Goal: Task Accomplishment & Management: Use online tool/utility

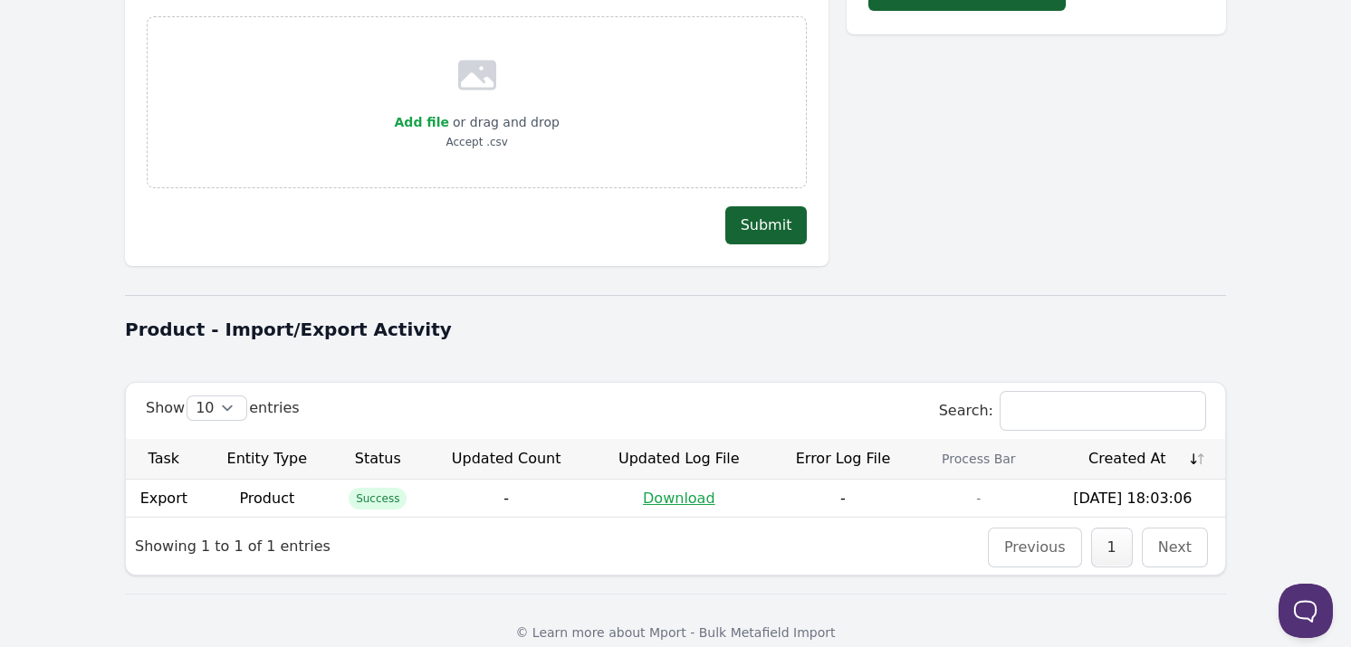
scroll to position [353, 0]
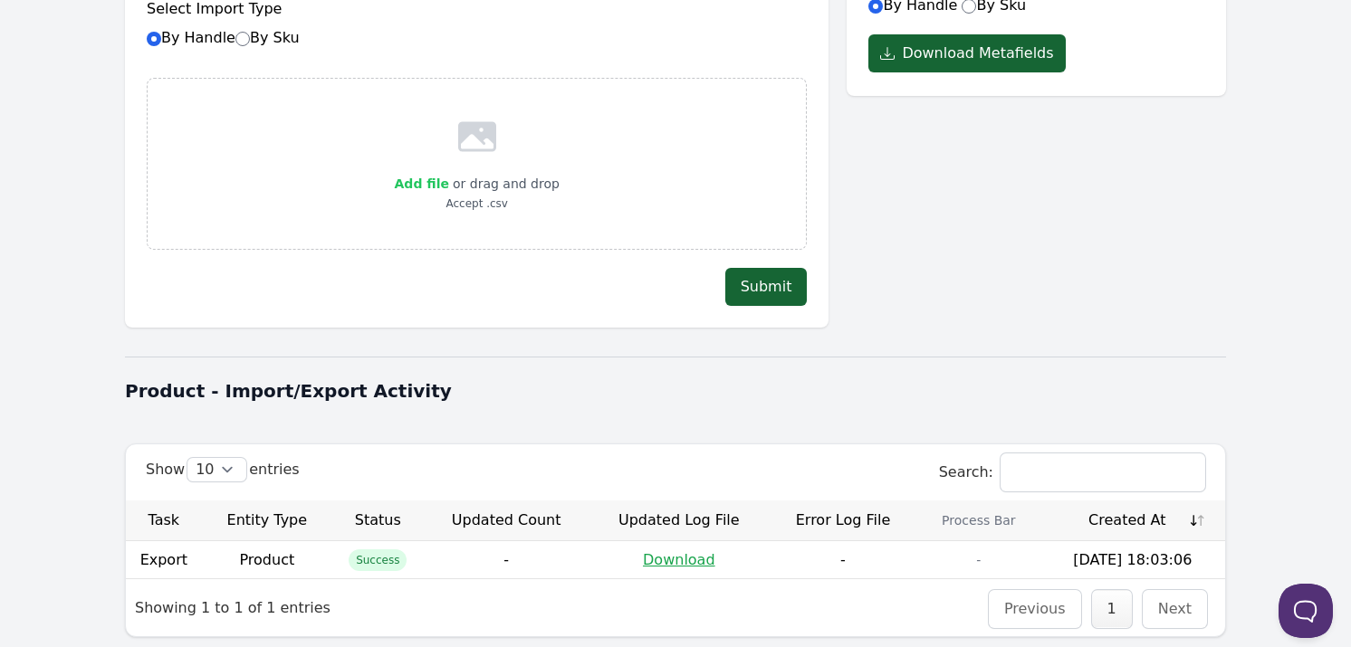
click at [431, 177] on span "Add file" at bounding box center [422, 184] width 54 height 14
click at [448, 172] on input "Add file" at bounding box center [448, 172] width 1 height 1
type input "C:\fakepath\product_metafields_2025-09-11_18-05-08.csv"
click at [758, 268] on button "Submit" at bounding box center [766, 287] width 82 height 38
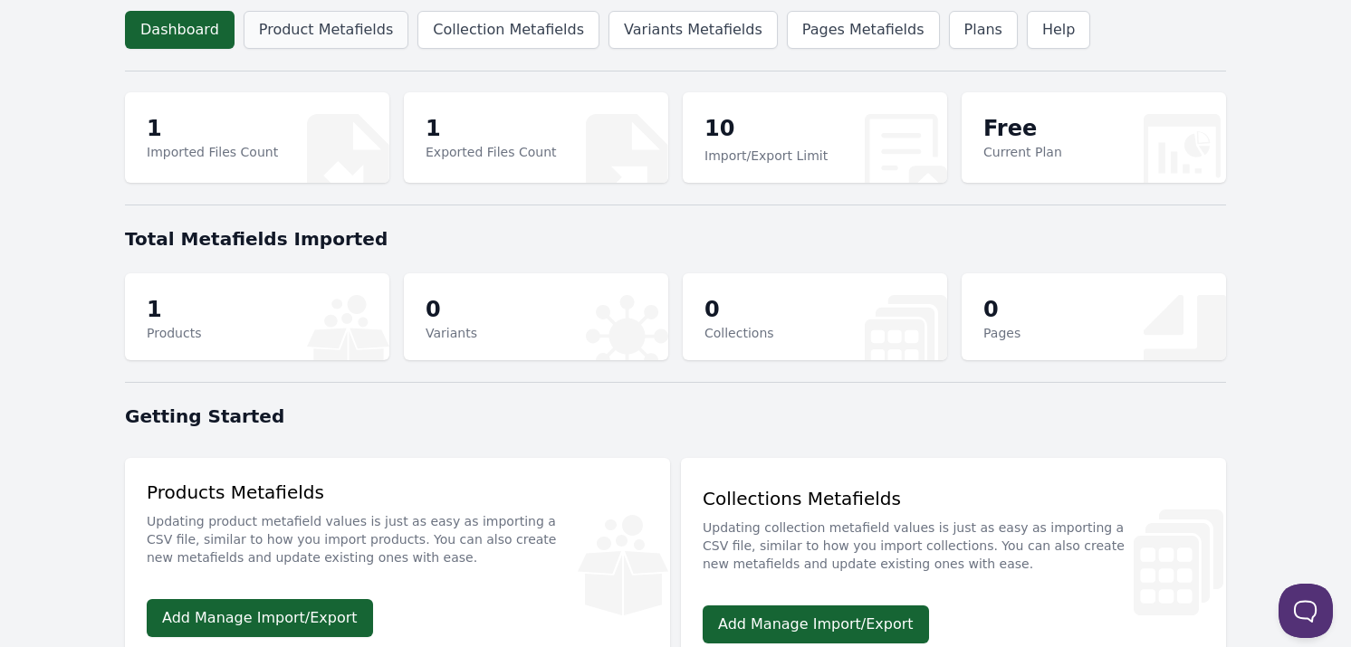
click at [301, 19] on link "Product Metafields" at bounding box center [325, 30] width 165 height 38
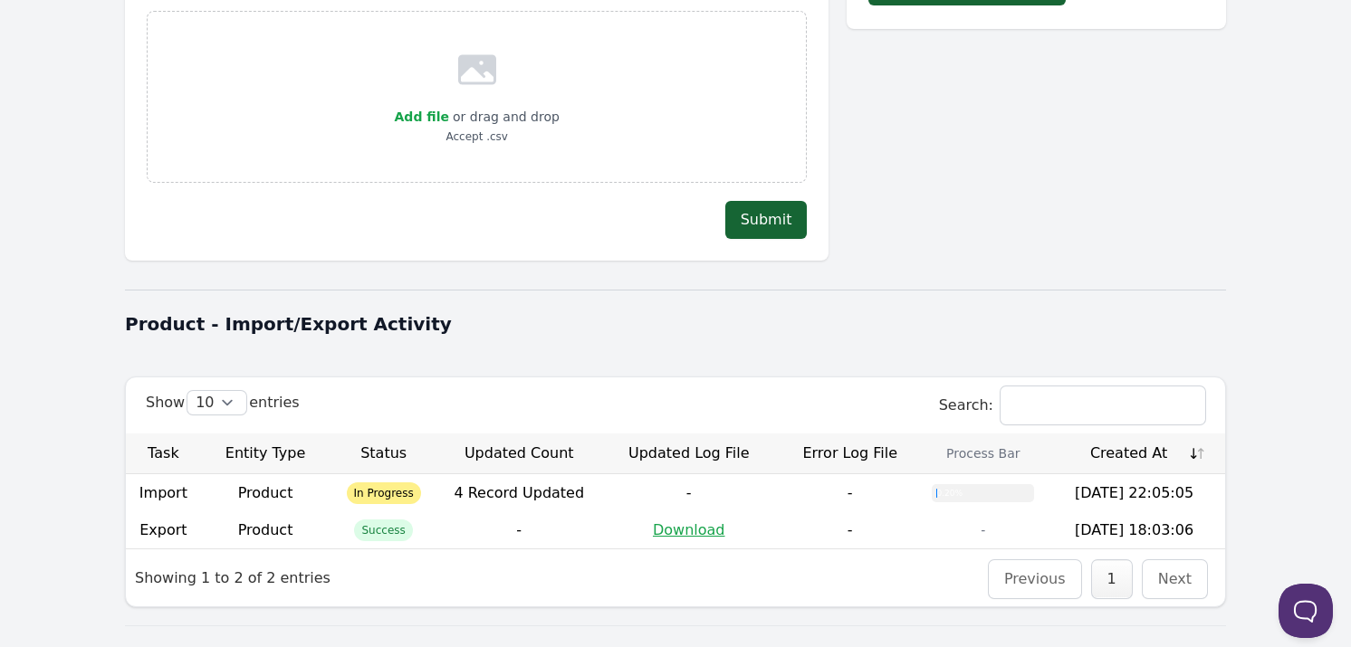
scroll to position [453, 0]
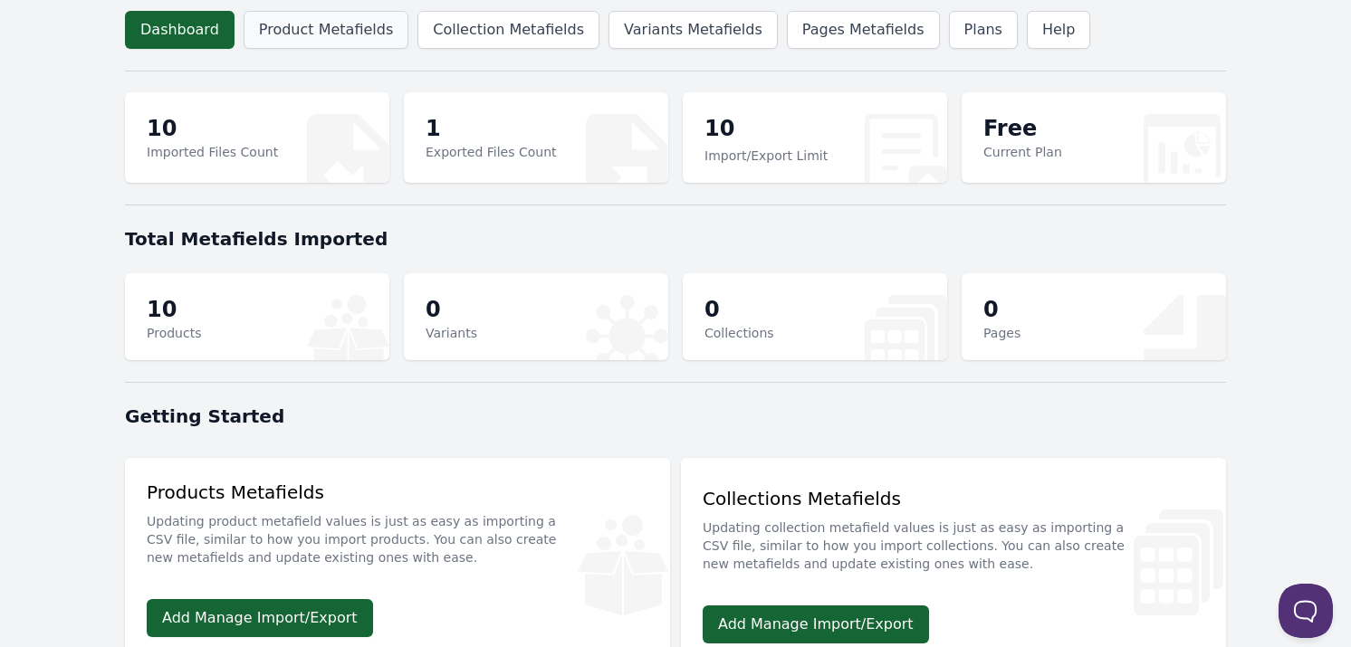
click at [315, 38] on link "Product Metafields" at bounding box center [325, 30] width 165 height 38
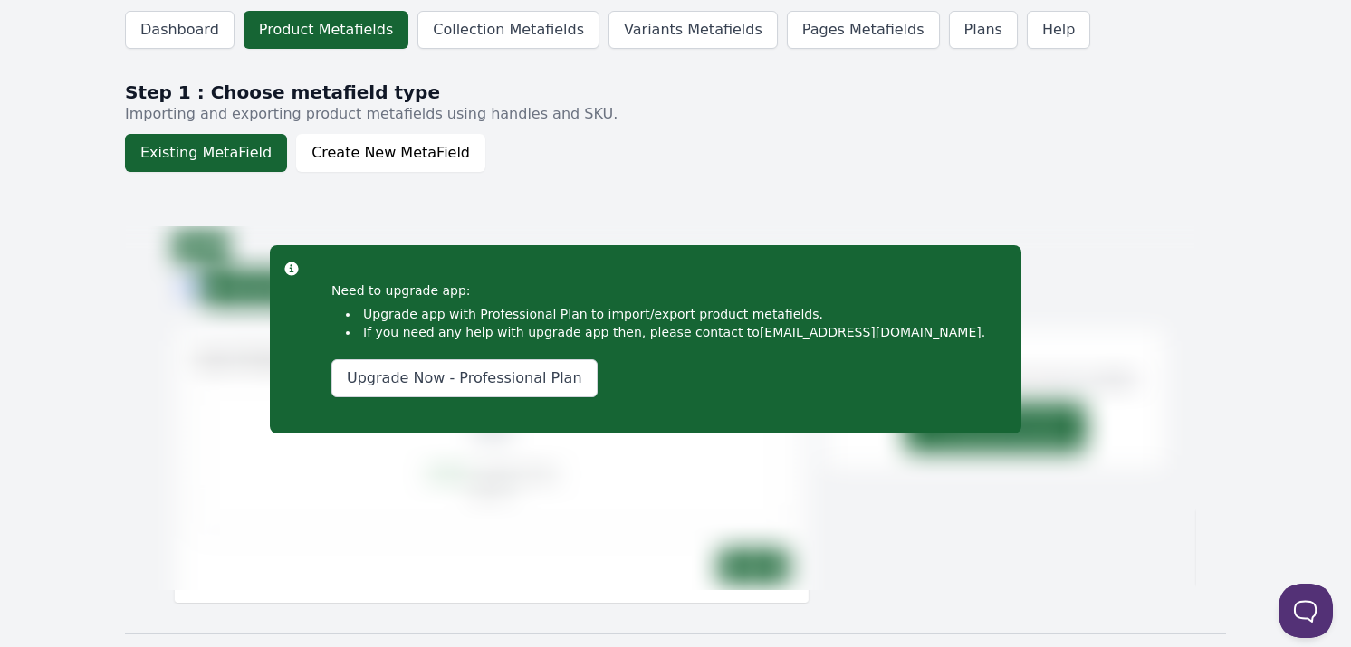
click at [1038, 274] on img at bounding box center [660, 415] width 1071 height 378
click at [1152, 256] on img at bounding box center [660, 415] width 1071 height 378
click at [1047, 205] on div "Danger Need to upgrade app: Upgrade app with Professional Plan to import/export…" at bounding box center [660, 393] width 1071 height 424
click at [441, 379] on link "Upgrade Now - Professional Plan" at bounding box center [464, 378] width 266 height 38
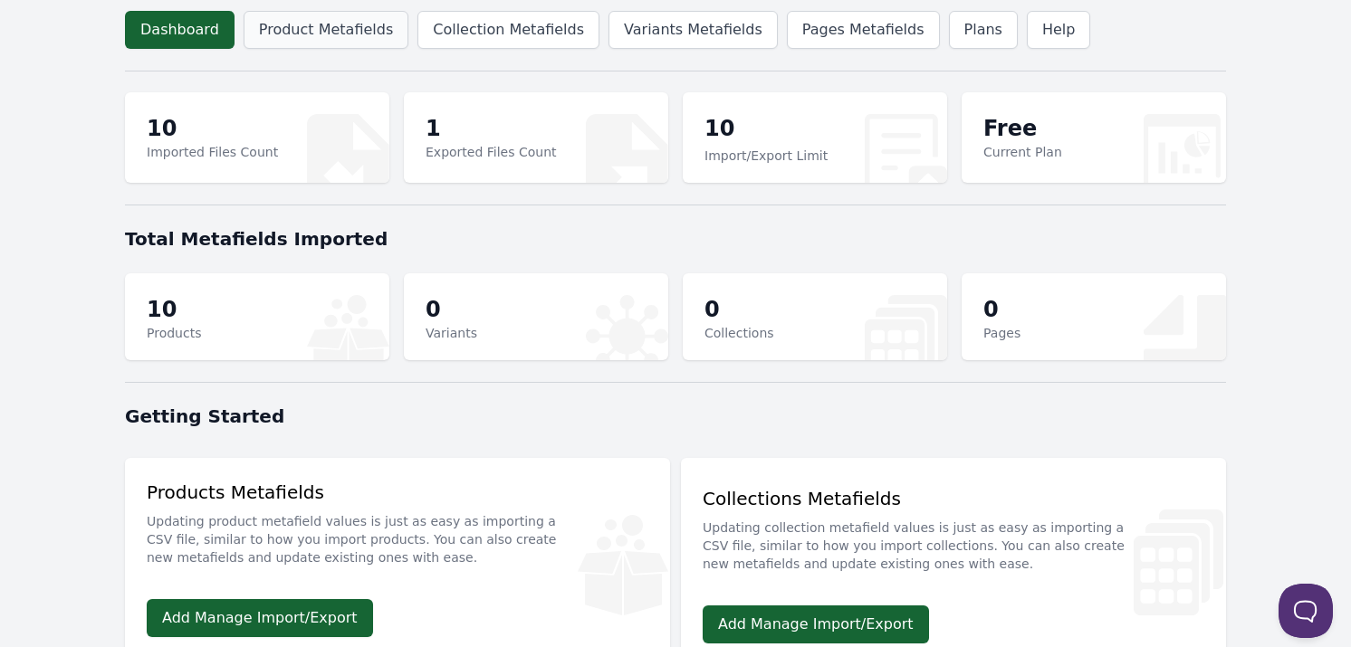
click at [341, 25] on link "Product Metafields" at bounding box center [325, 30] width 165 height 38
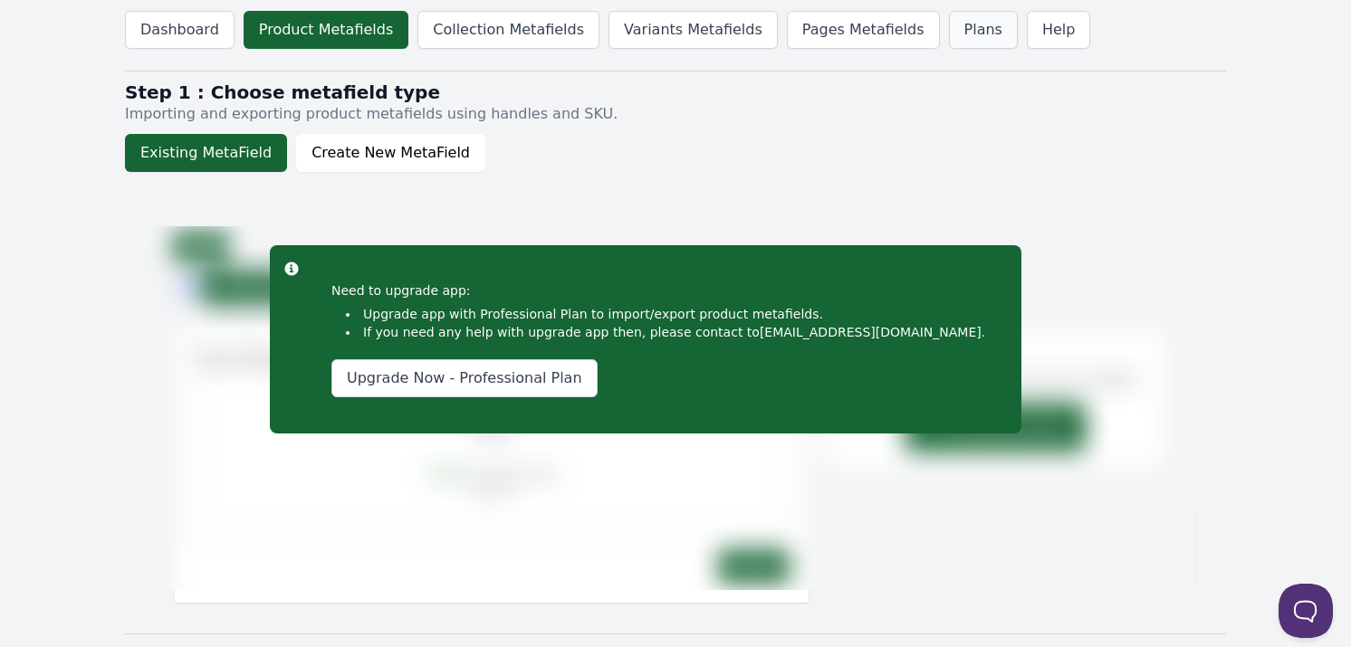
click at [949, 40] on link "Plans" at bounding box center [983, 30] width 69 height 38
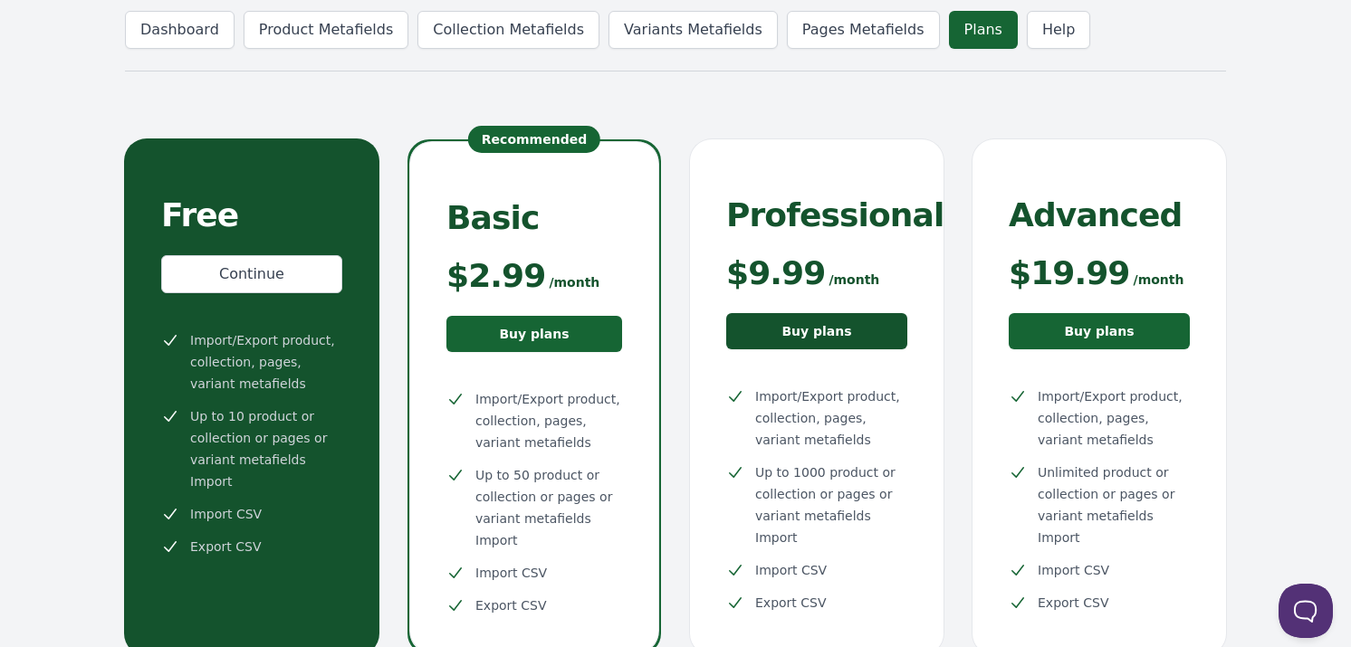
click at [786, 333] on link "Buy plans" at bounding box center [816, 331] width 181 height 36
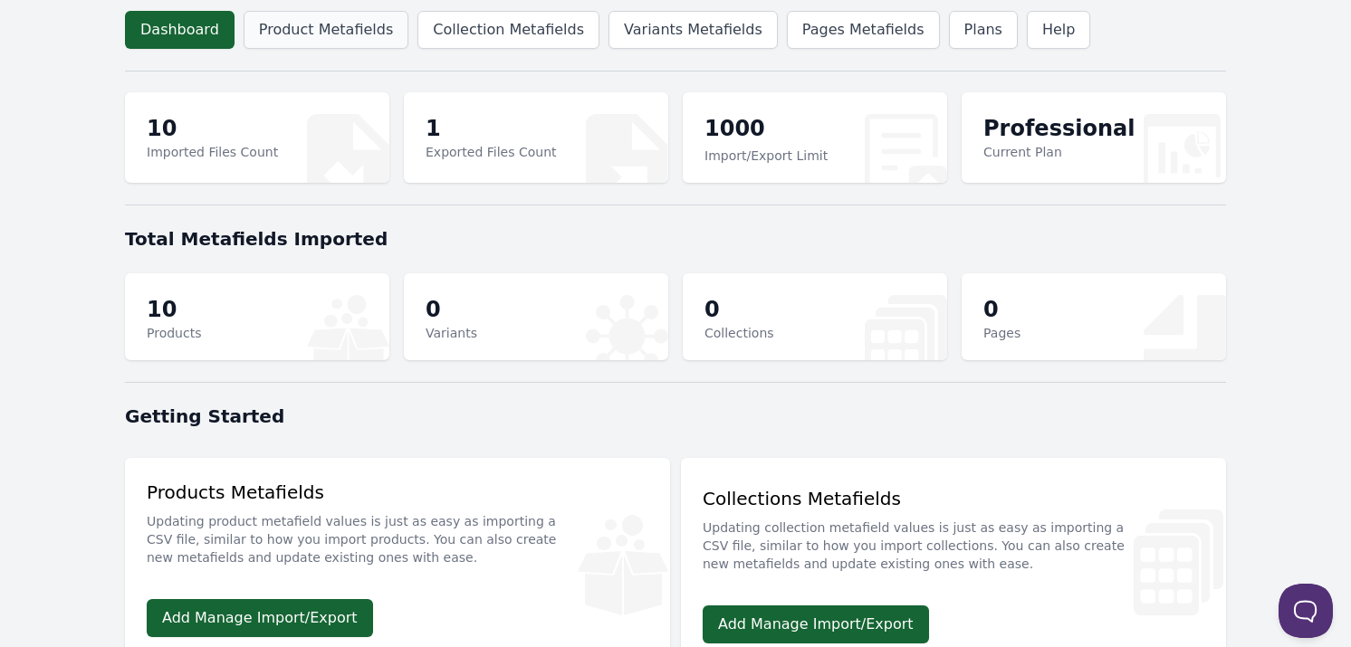
click at [347, 23] on link "Product Metafields" at bounding box center [325, 30] width 165 height 38
click at [949, 31] on link "Plans" at bounding box center [983, 30] width 69 height 38
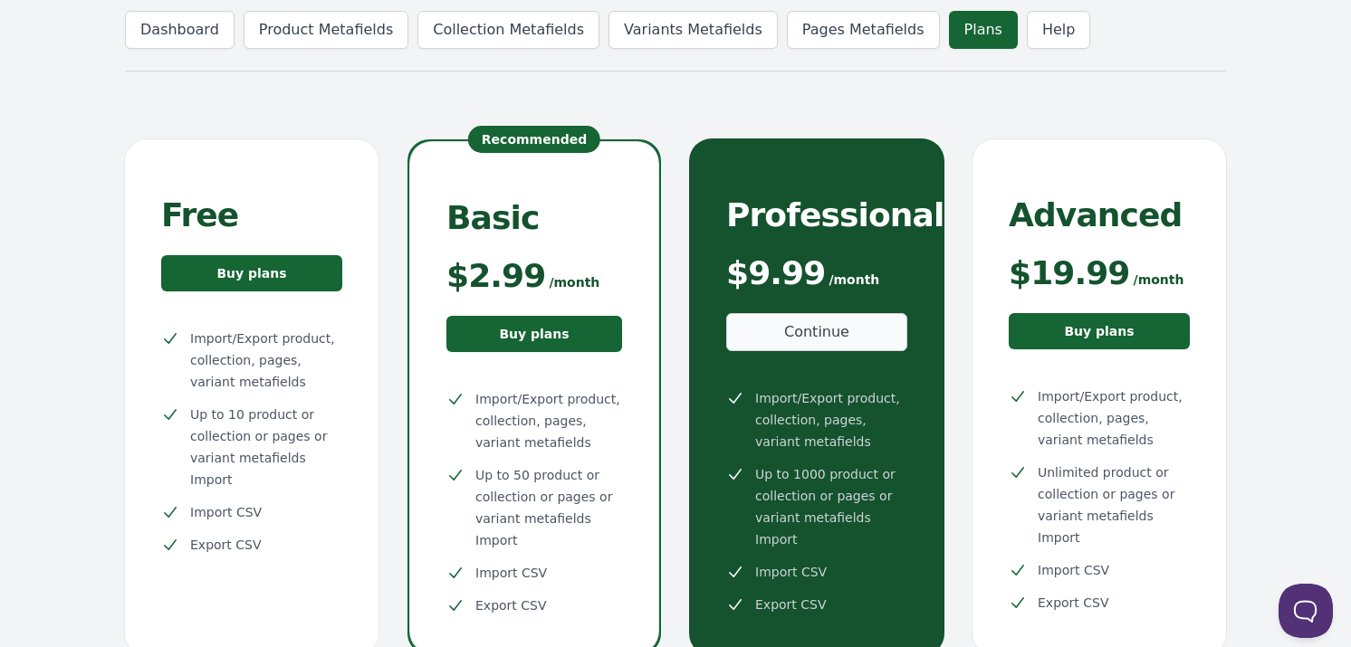
click at [836, 334] on link "Continue" at bounding box center [816, 332] width 181 height 38
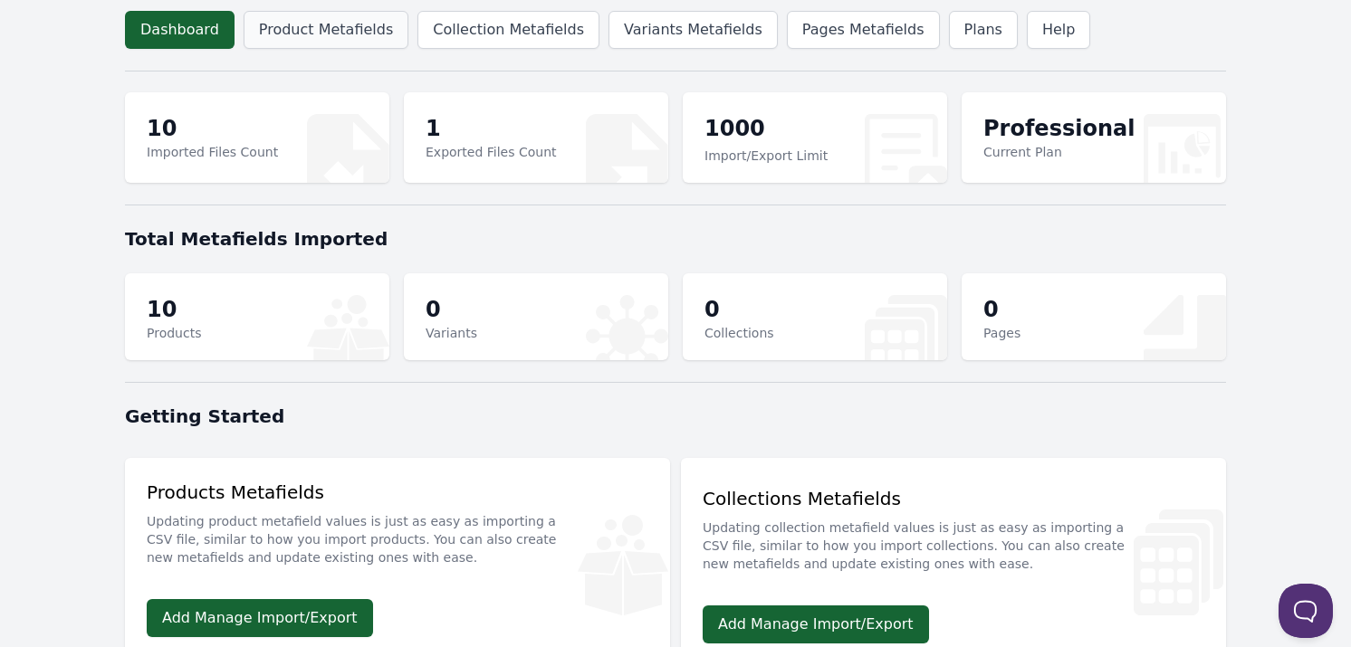
click at [314, 11] on link "Product Metafields" at bounding box center [325, 30] width 165 height 38
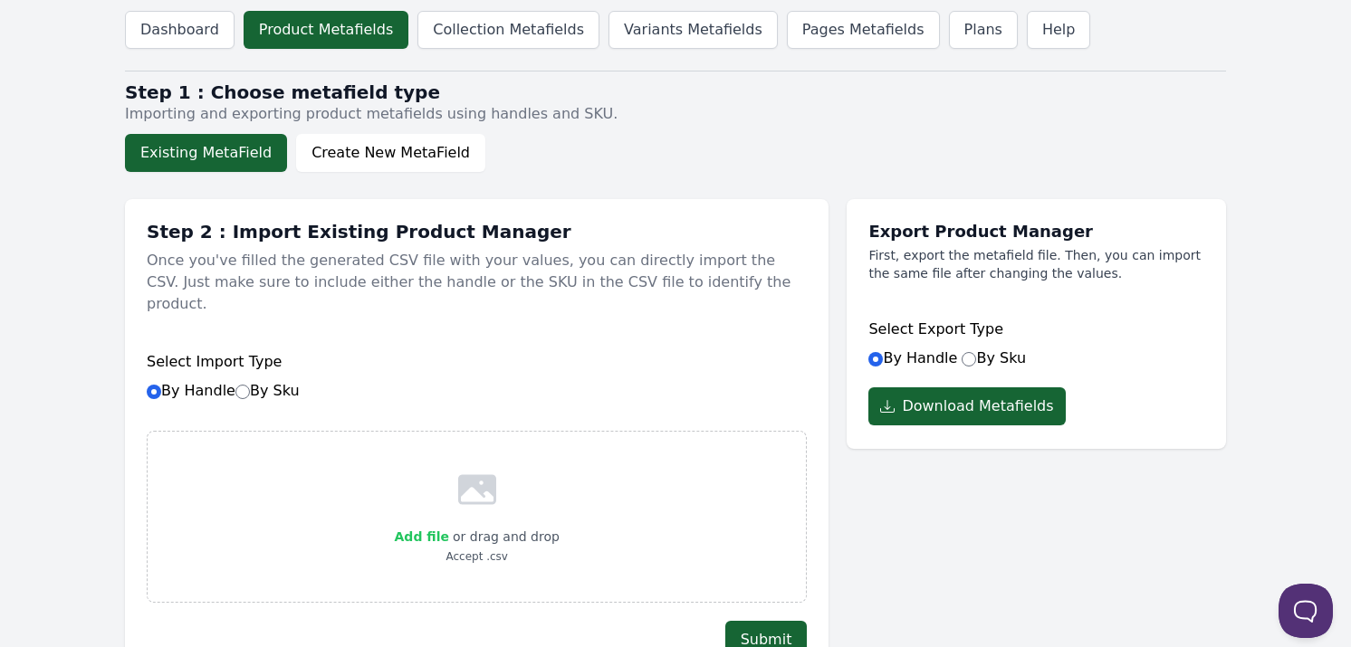
click at [428, 530] on span "Add file" at bounding box center [422, 537] width 54 height 14
click at [448, 525] on input "Add file" at bounding box center [448, 525] width 1 height 1
type input "C:\fakepath\product_metafields_2025-09-11_18-05-08.csv"
click at [388, 530] on span "Add file" at bounding box center [379, 537] width 54 height 14
click at [406, 525] on input "Add file" at bounding box center [406, 525] width 1 height 1
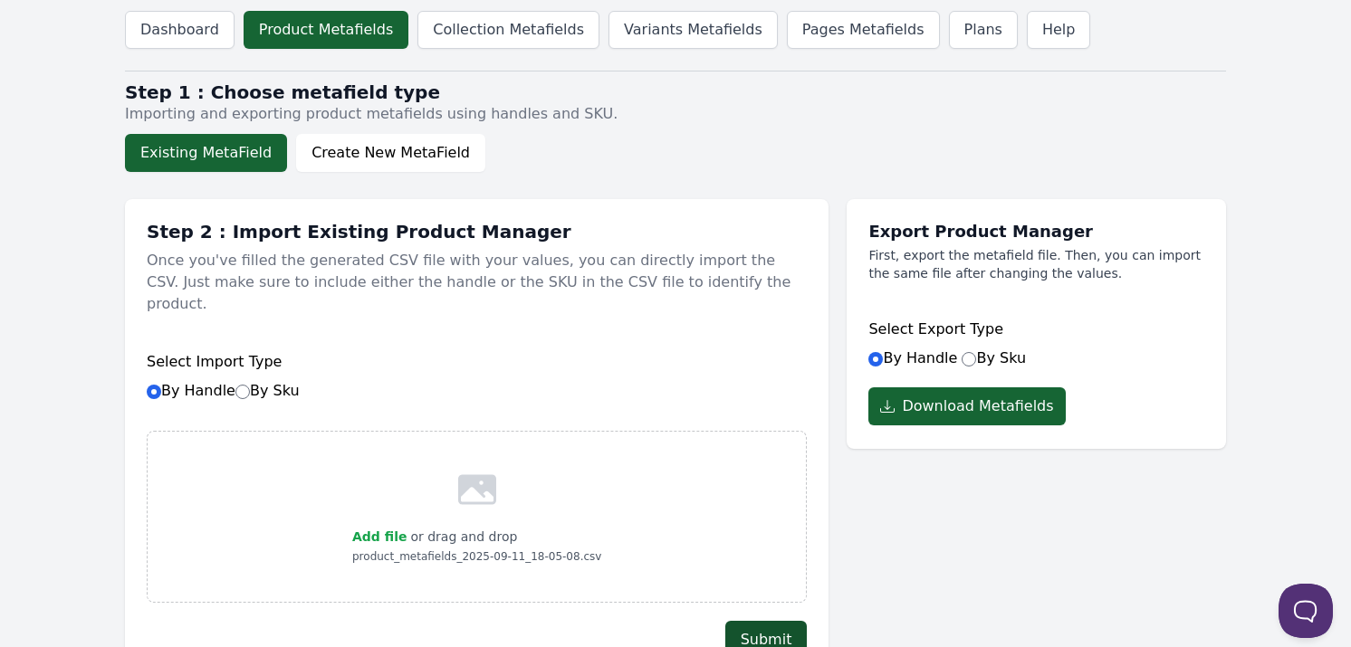
click at [771, 621] on button "Submit" at bounding box center [766, 640] width 82 height 38
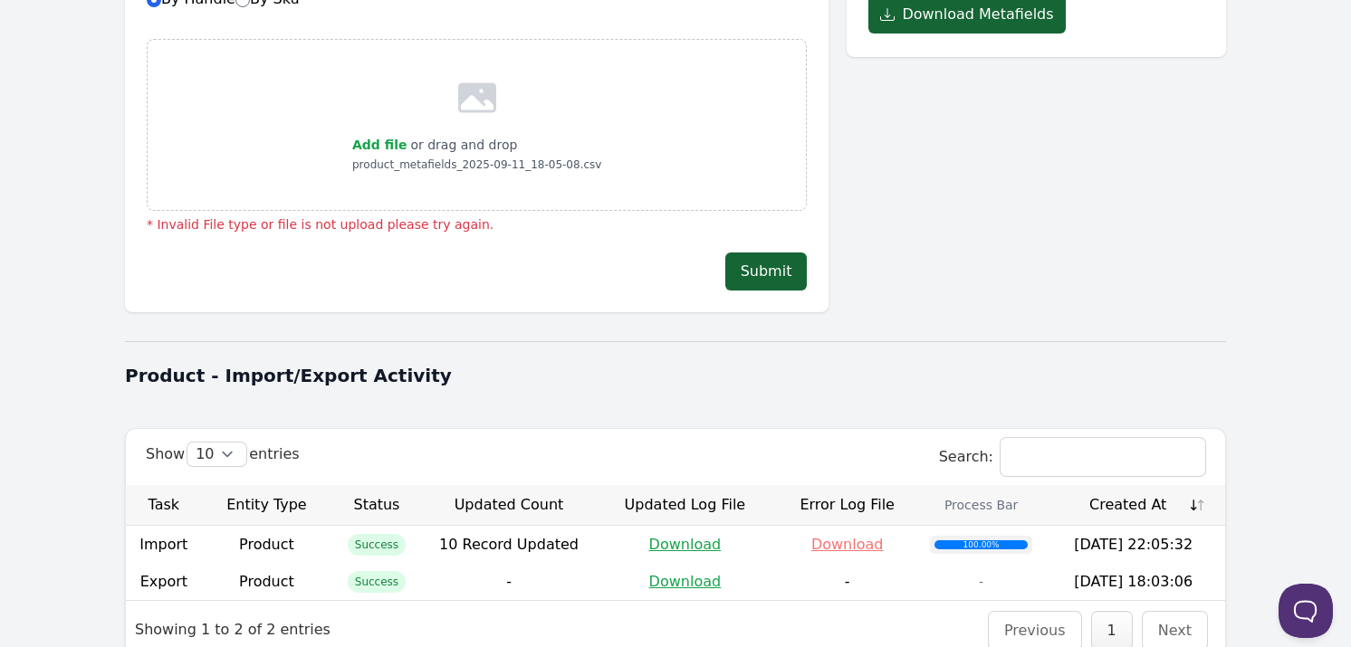
scroll to position [476, 0]
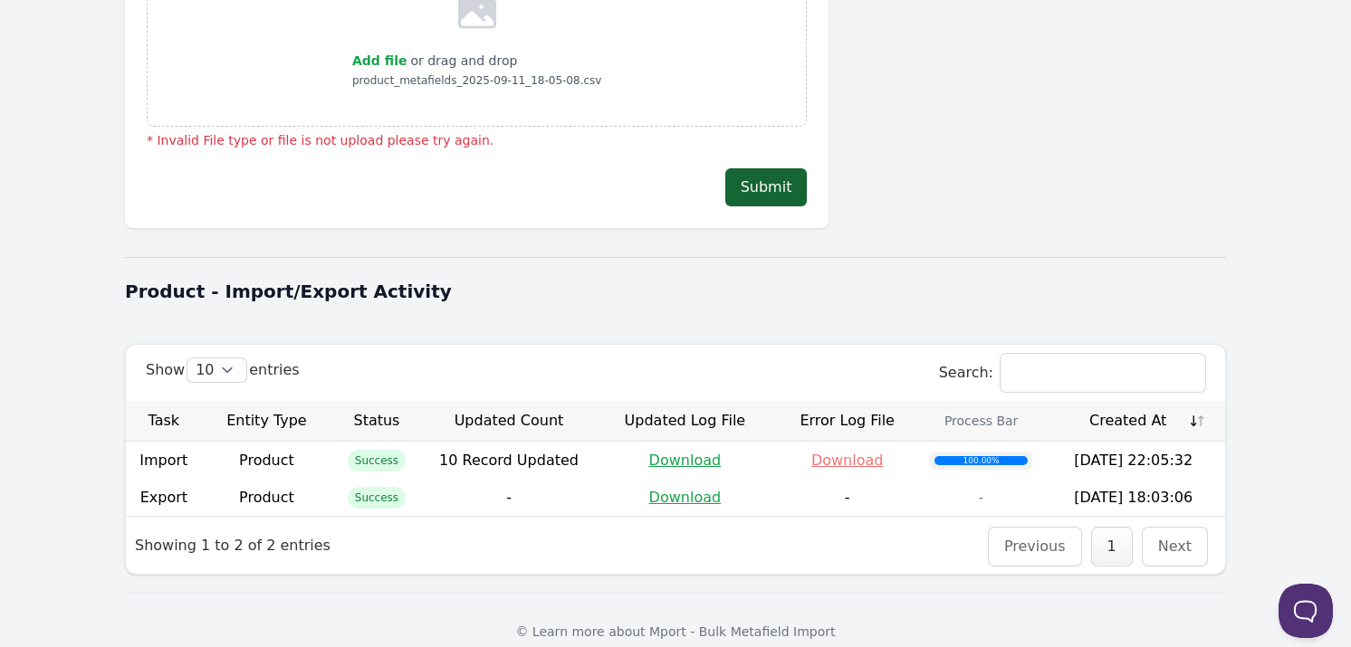
click at [493, 24] on div "Add file or drag and drop product_metafields_2025-09-11_18-05-08.csv" at bounding box center [476, 41] width 249 height 98
click at [402, 53] on span "Add file" at bounding box center [379, 60] width 54 height 14
click at [406, 49] on input "Add file" at bounding box center [406, 49] width 1 height 1
type input "C:\fakepath\product_metafields_2025-09-11_18-05-08-final.csv"
click at [771, 168] on button "Submit" at bounding box center [766, 187] width 82 height 38
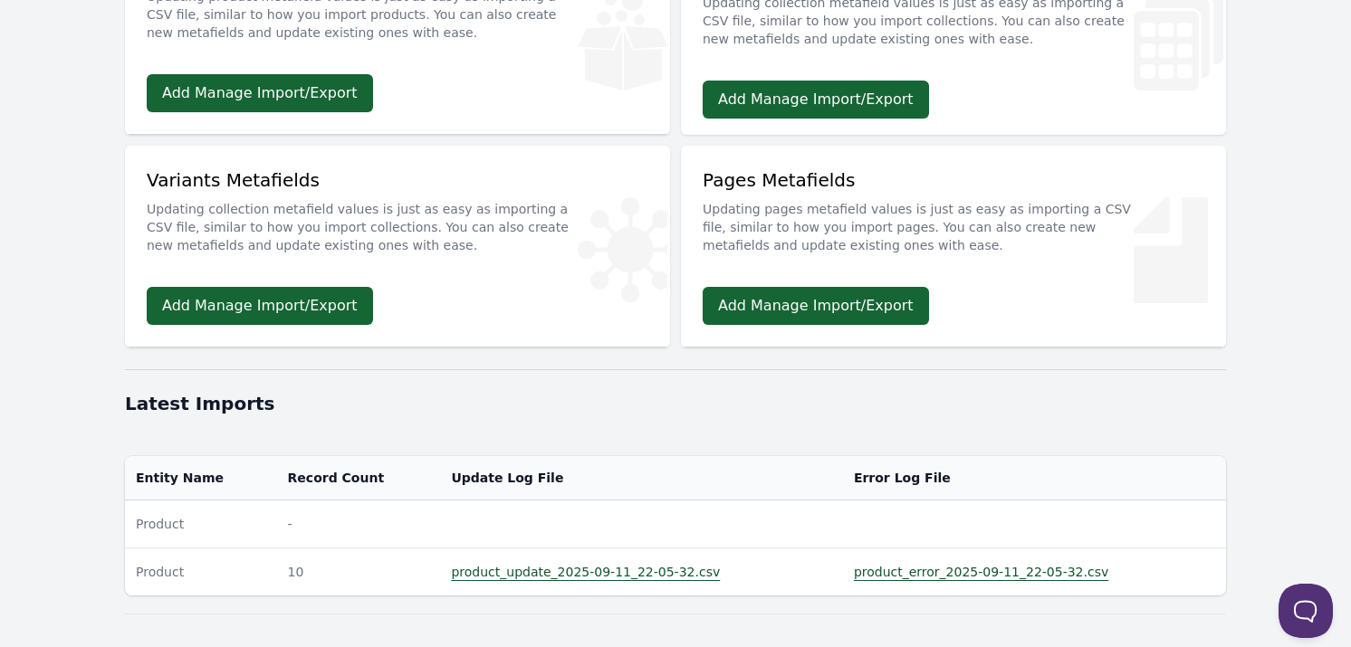
scroll to position [567, 0]
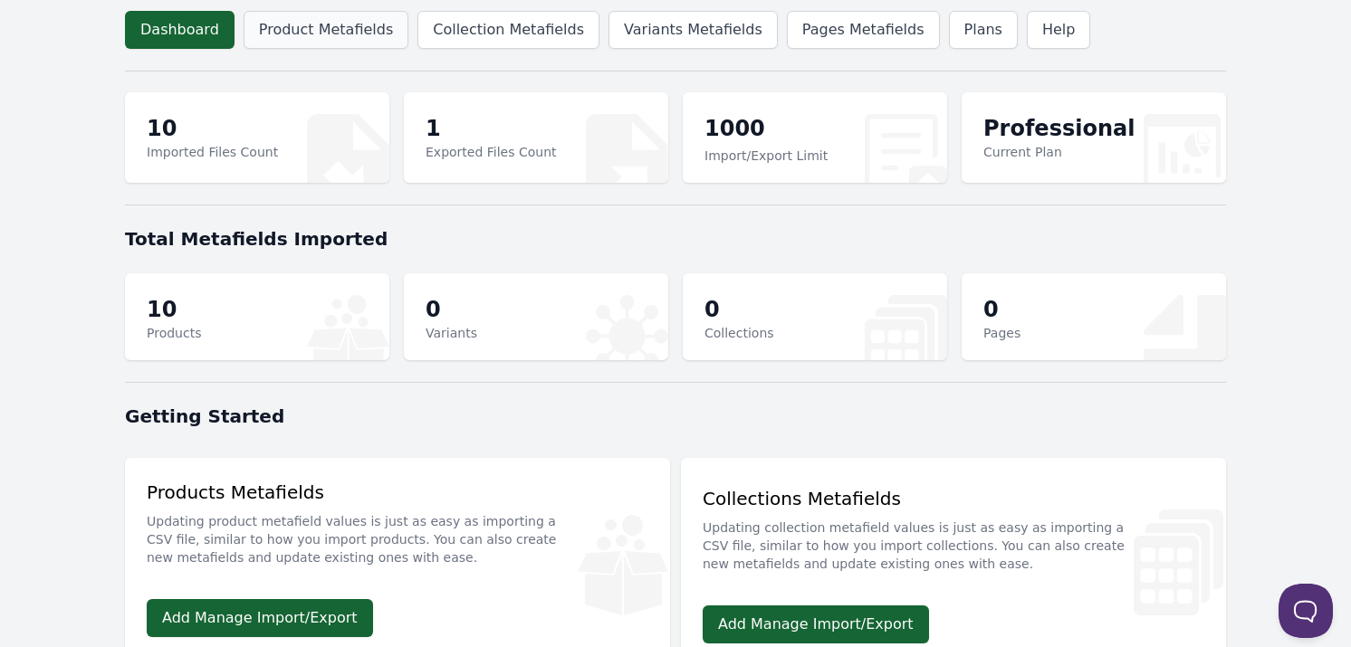
click at [285, 38] on link "Product Metafields" at bounding box center [325, 30] width 165 height 38
drag, startPoint x: 335, startPoint y: 43, endPoint x: 348, endPoint y: 43, distance: 12.7
click at [335, 43] on link "Product Metafields" at bounding box center [325, 30] width 165 height 38
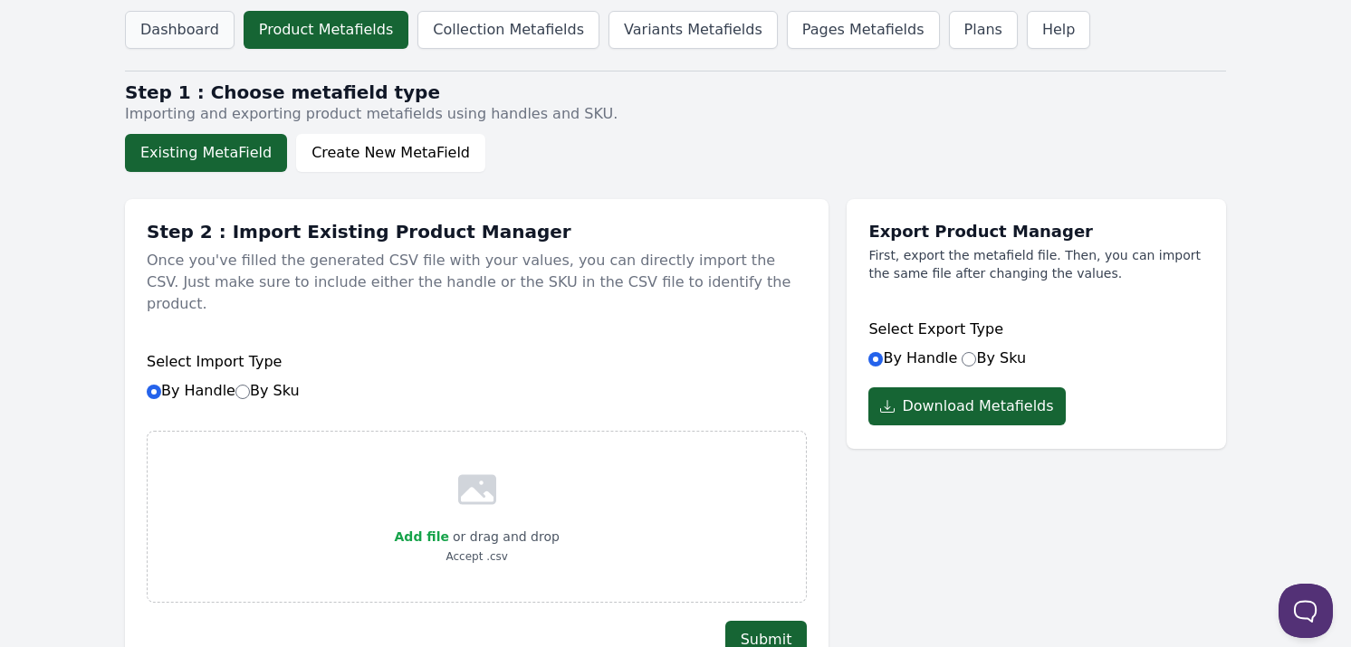
click at [177, 11] on link "Dashboard" at bounding box center [180, 30] width 110 height 38
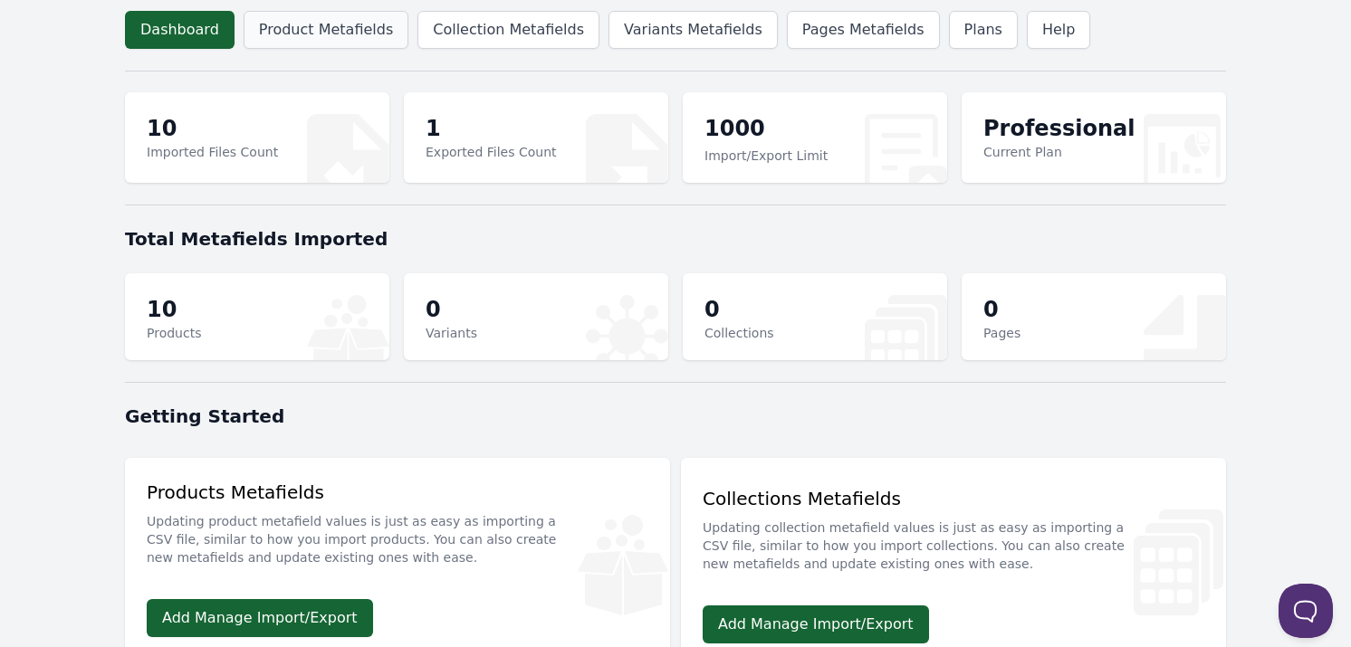
click at [319, 35] on link "Product Metafields" at bounding box center [325, 30] width 165 height 38
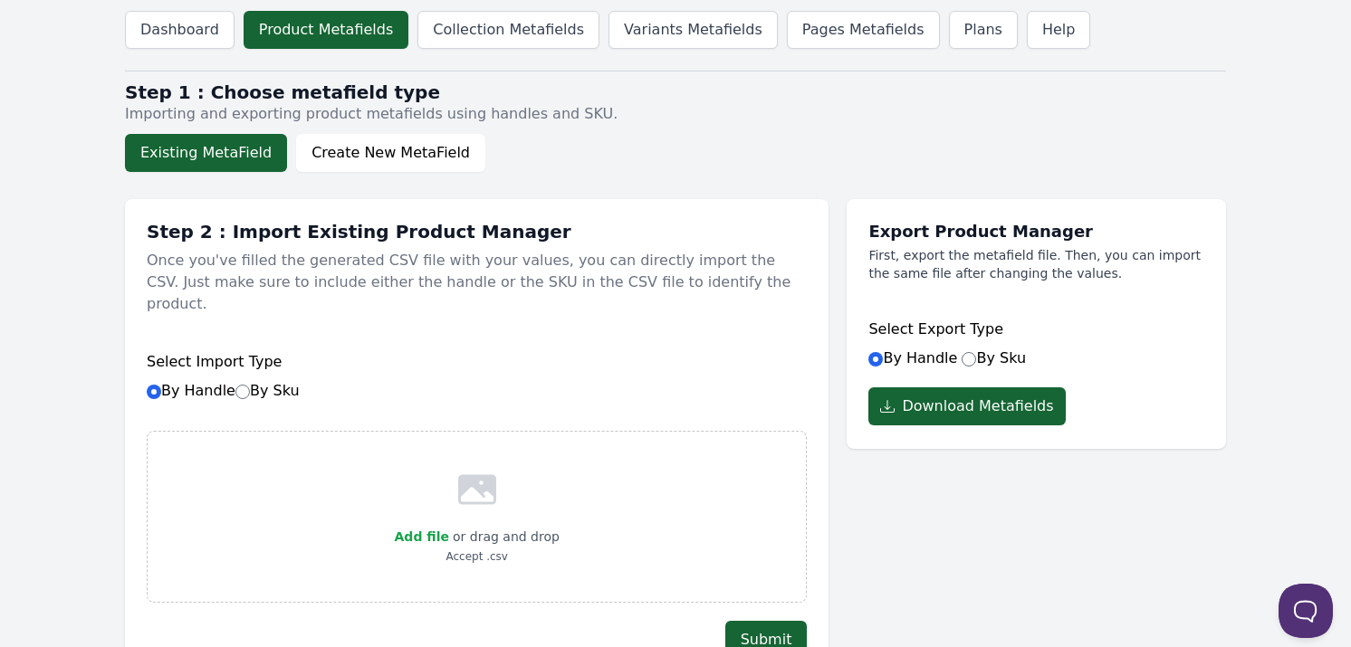
scroll to position [490, 0]
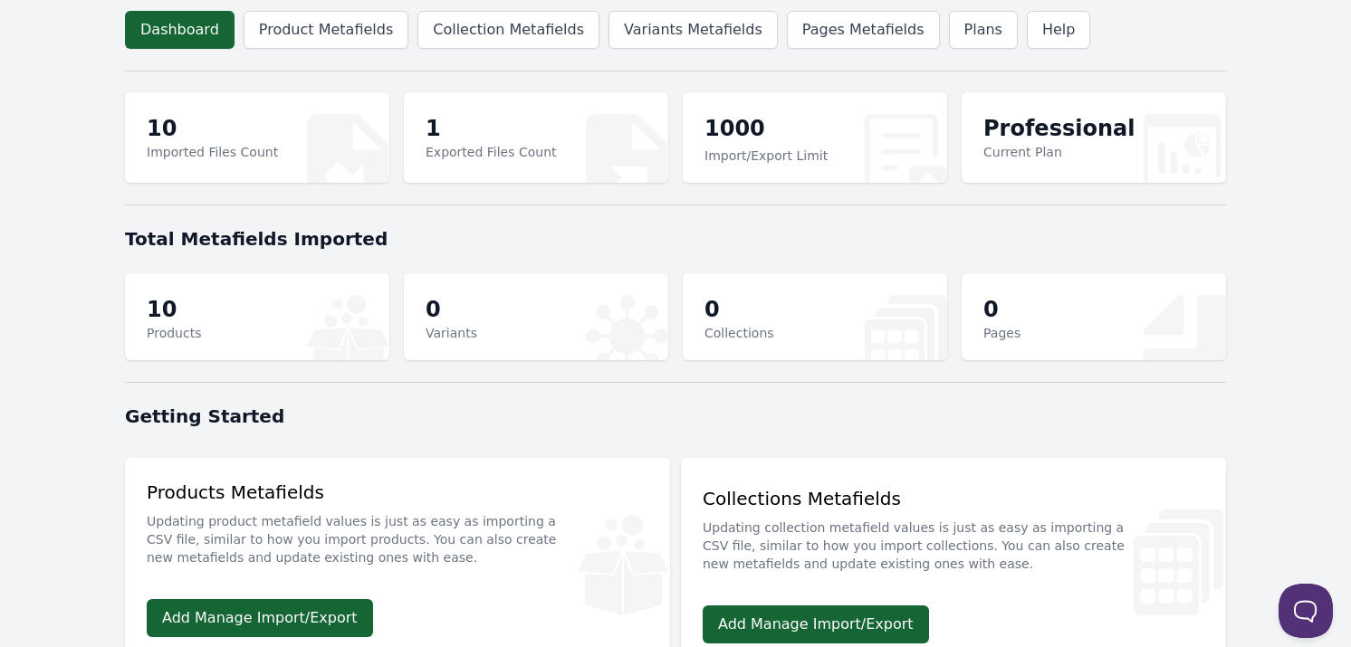
scroll to position [567, 0]
